Goal: Entertainment & Leisure: Consume media (video, audio)

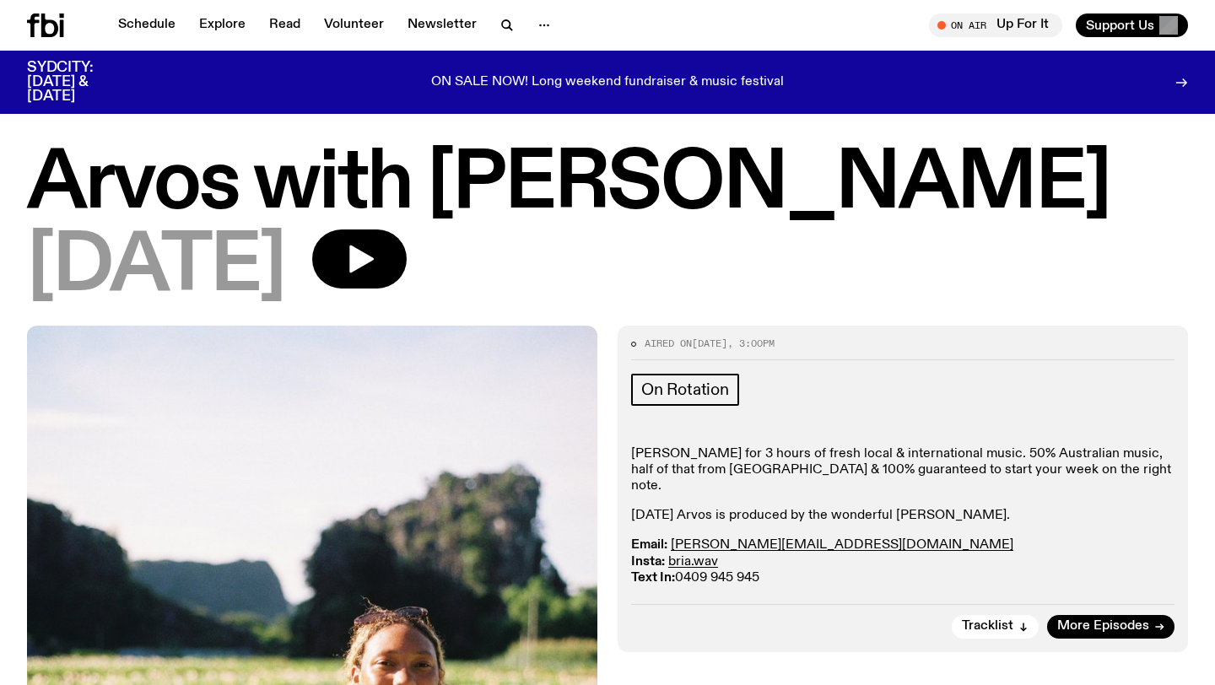
scroll to position [203, 0]
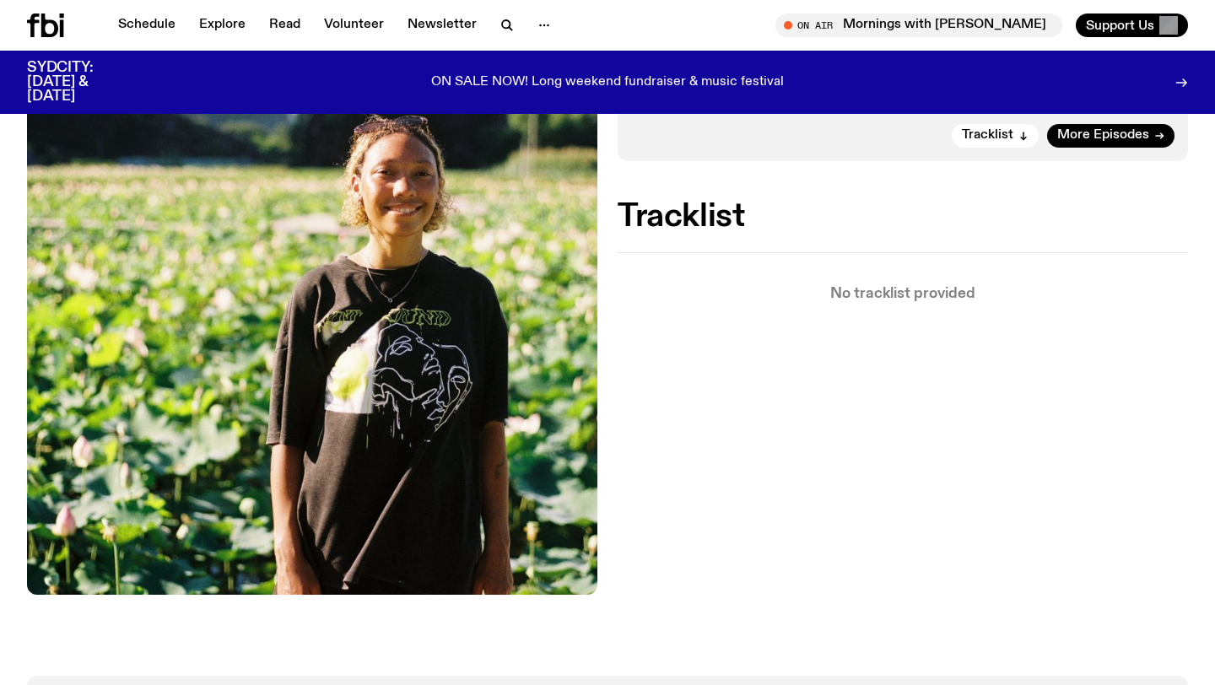
scroll to position [542, 0]
